Goal: Find specific page/section

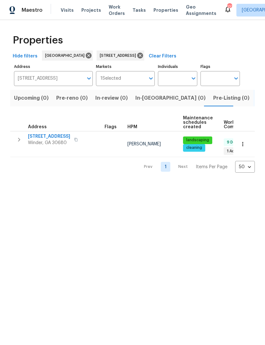
click at [145, 99] on span "In-reno (0)" at bounding box center [170, 98] width 70 height 9
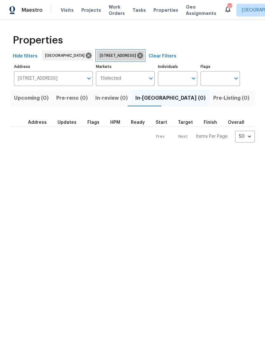
click at [141, 57] on icon at bounding box center [140, 56] width 6 height 6
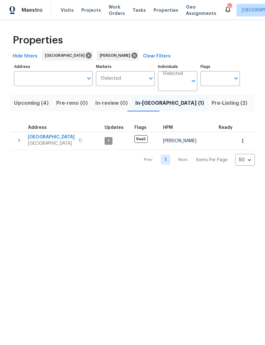
click at [208, 99] on button "Pre-Listing (2)" at bounding box center [229, 103] width 43 height 17
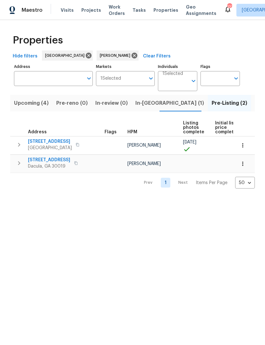
click at [61, 159] on span "1476 Rolling View Way" at bounding box center [49, 160] width 42 height 6
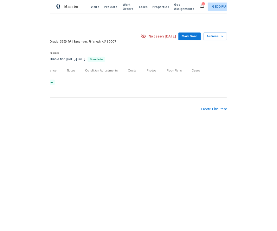
scroll to position [0, 94]
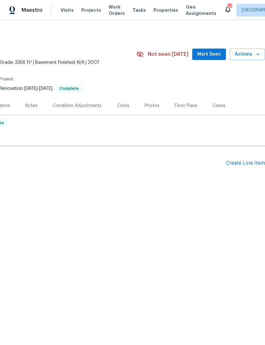
click at [216, 55] on span "Mark Seen" at bounding box center [208, 54] width 23 height 8
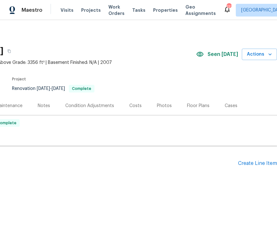
click at [157, 107] on div "Photos" at bounding box center [164, 106] width 15 height 6
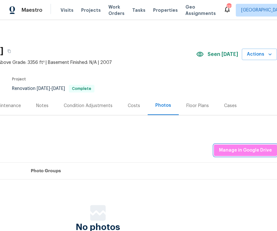
click at [218, 155] on button "Manage in Google Drive" at bounding box center [245, 150] width 63 height 12
